Goal: Subscribe to service/newsletter

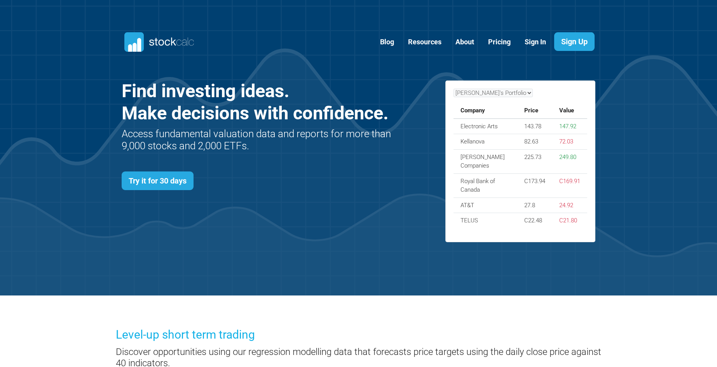
scroll to position [338, 498]
click at [499, 42] on link "Pricing" at bounding box center [499, 42] width 34 height 19
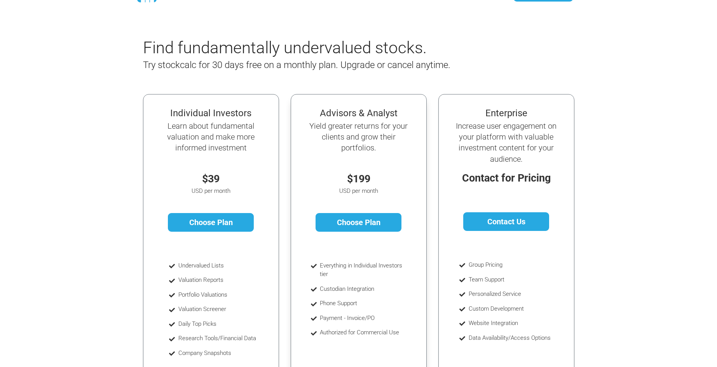
scroll to position [39, 0]
click at [190, 221] on link "Choose Plan" at bounding box center [211, 222] width 86 height 19
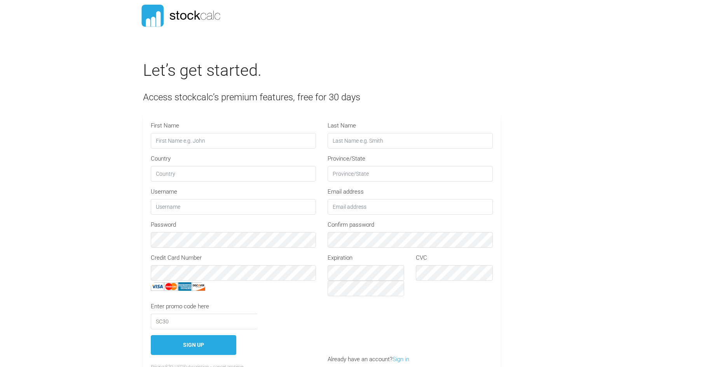
type input "STOCKCALC30"
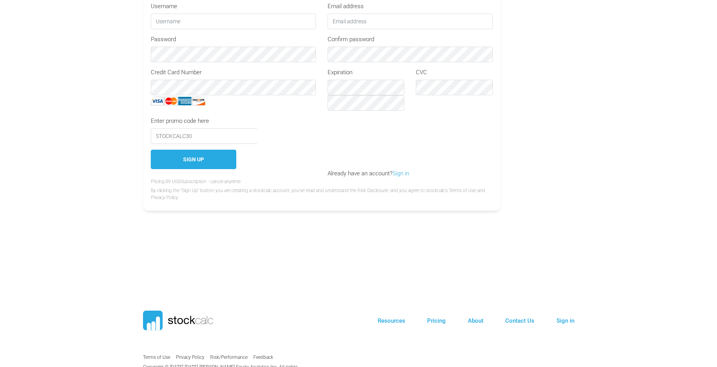
scroll to position [244, 0]
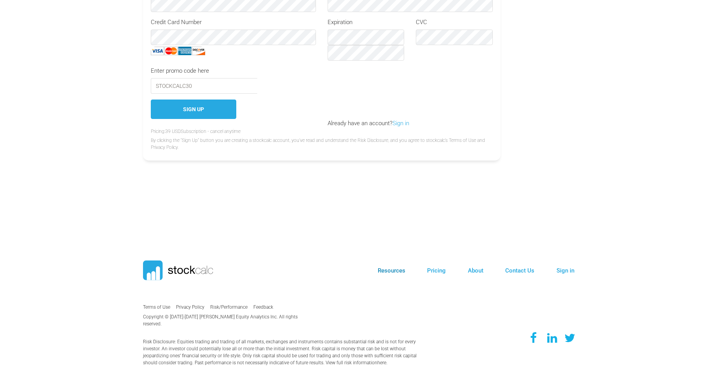
click at [402, 272] on link "Resources" at bounding box center [392, 270] width 28 height 7
